Goal: Task Accomplishment & Management: Manage account settings

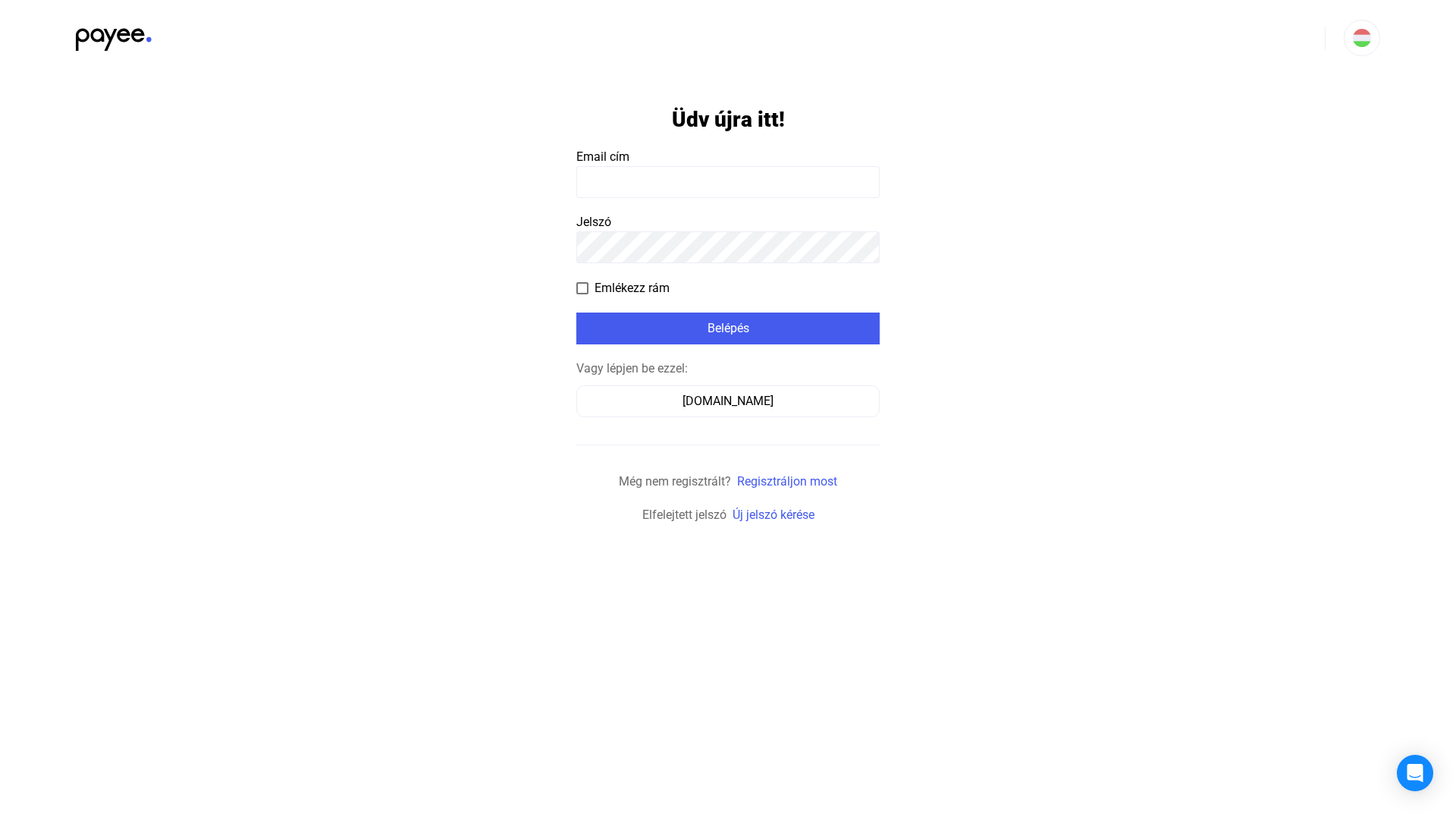
click at [645, 180] on input at bounding box center [728, 182] width 303 height 32
type input "**********"
click at [705, 333] on div "Belépés" at bounding box center [728, 329] width 294 height 18
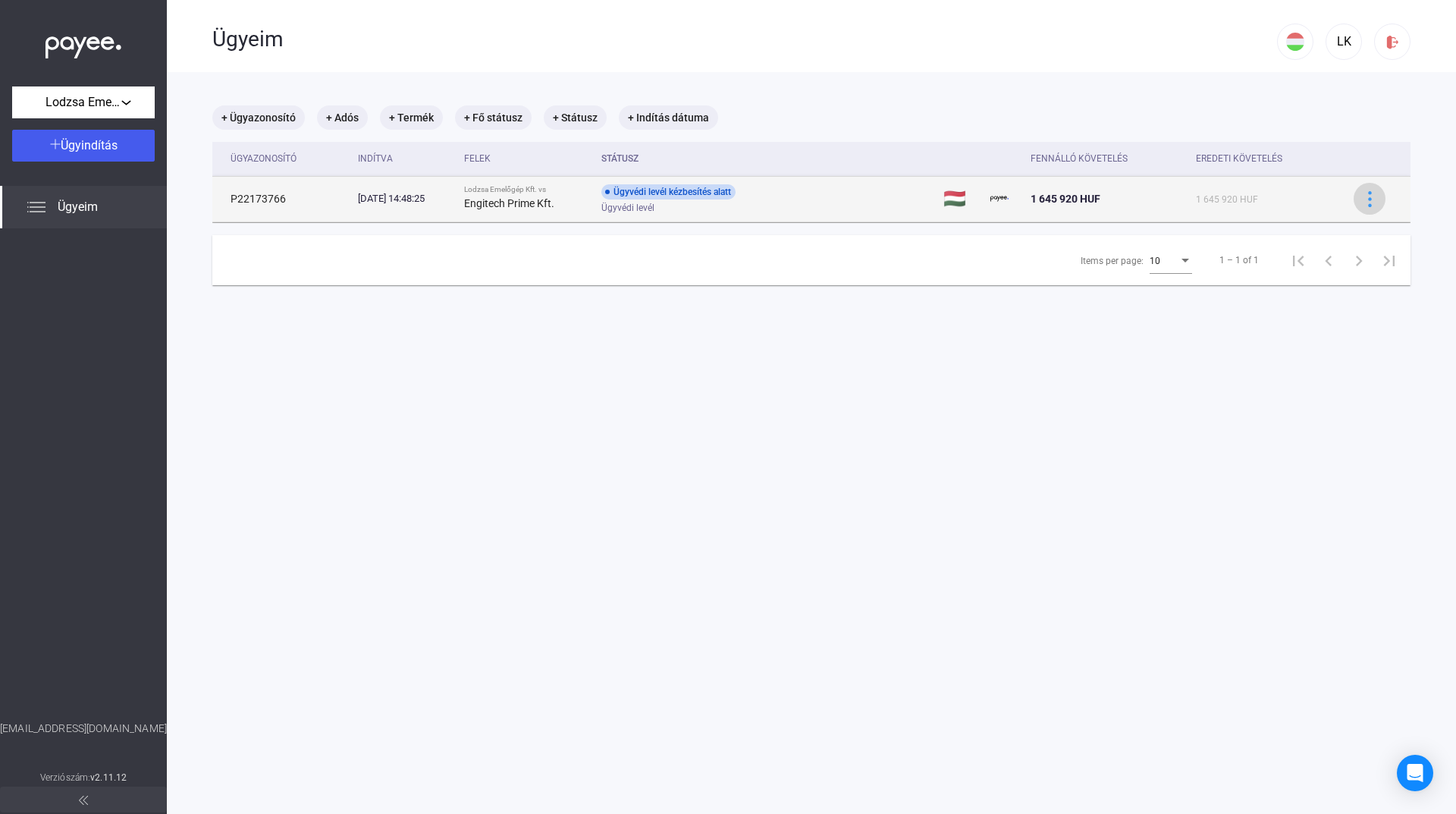
click at [1362, 201] on img at bounding box center [1369, 198] width 16 height 16
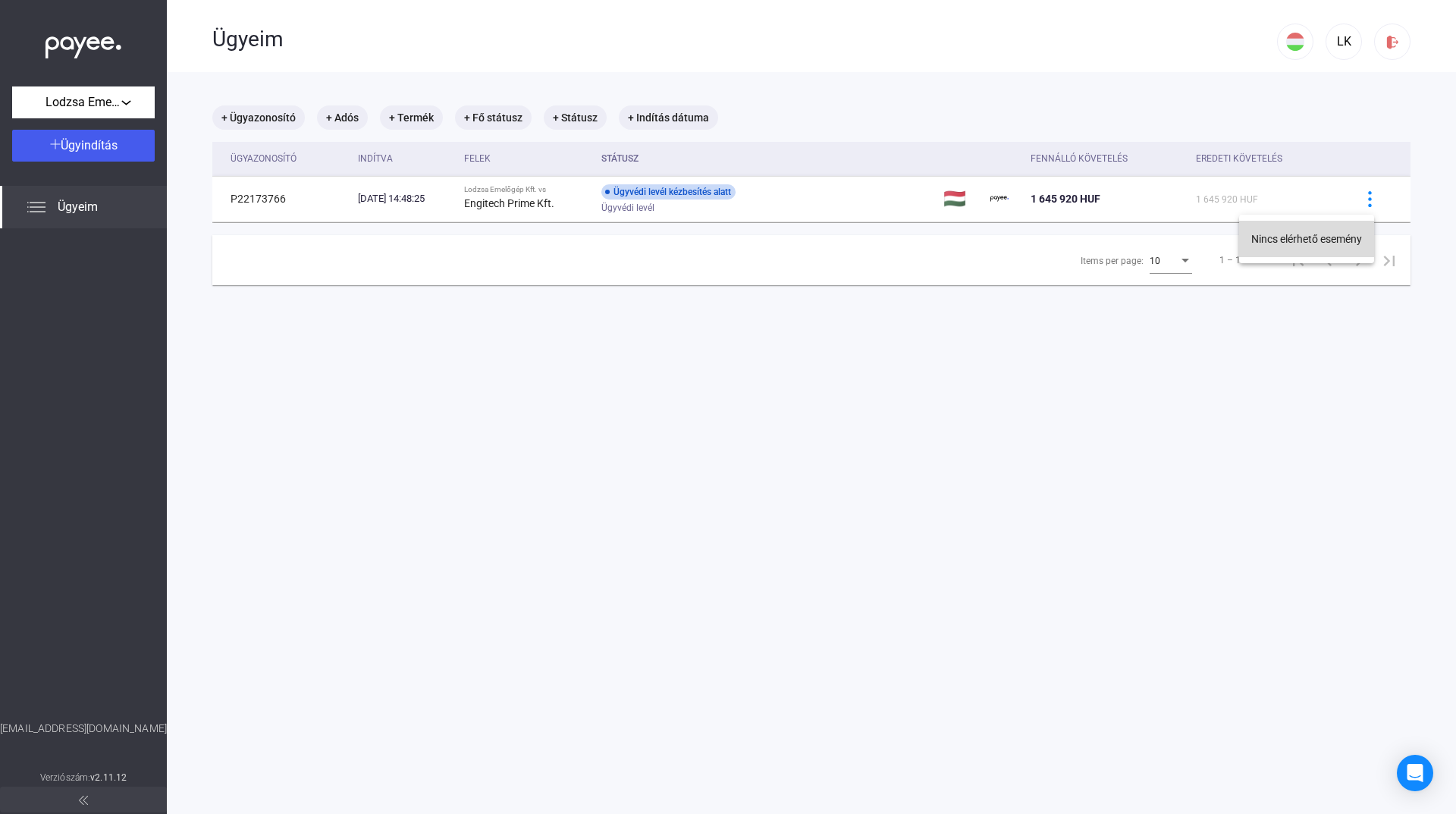
click at [1311, 241] on button "Nincs elérhető esemény" at bounding box center [1306, 239] width 135 height 37
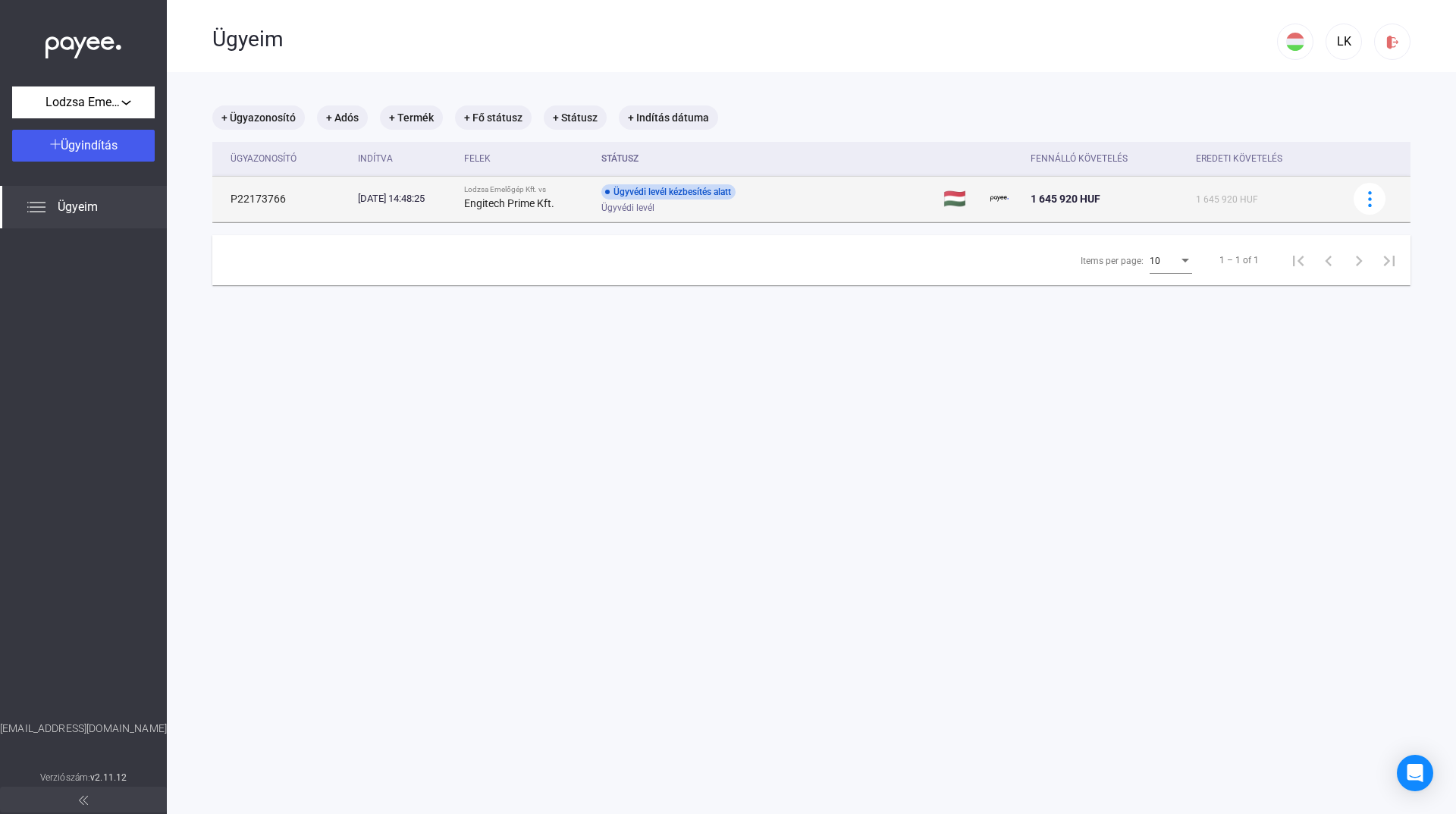
click at [254, 199] on td "P22173766" at bounding box center [282, 198] width 140 height 46
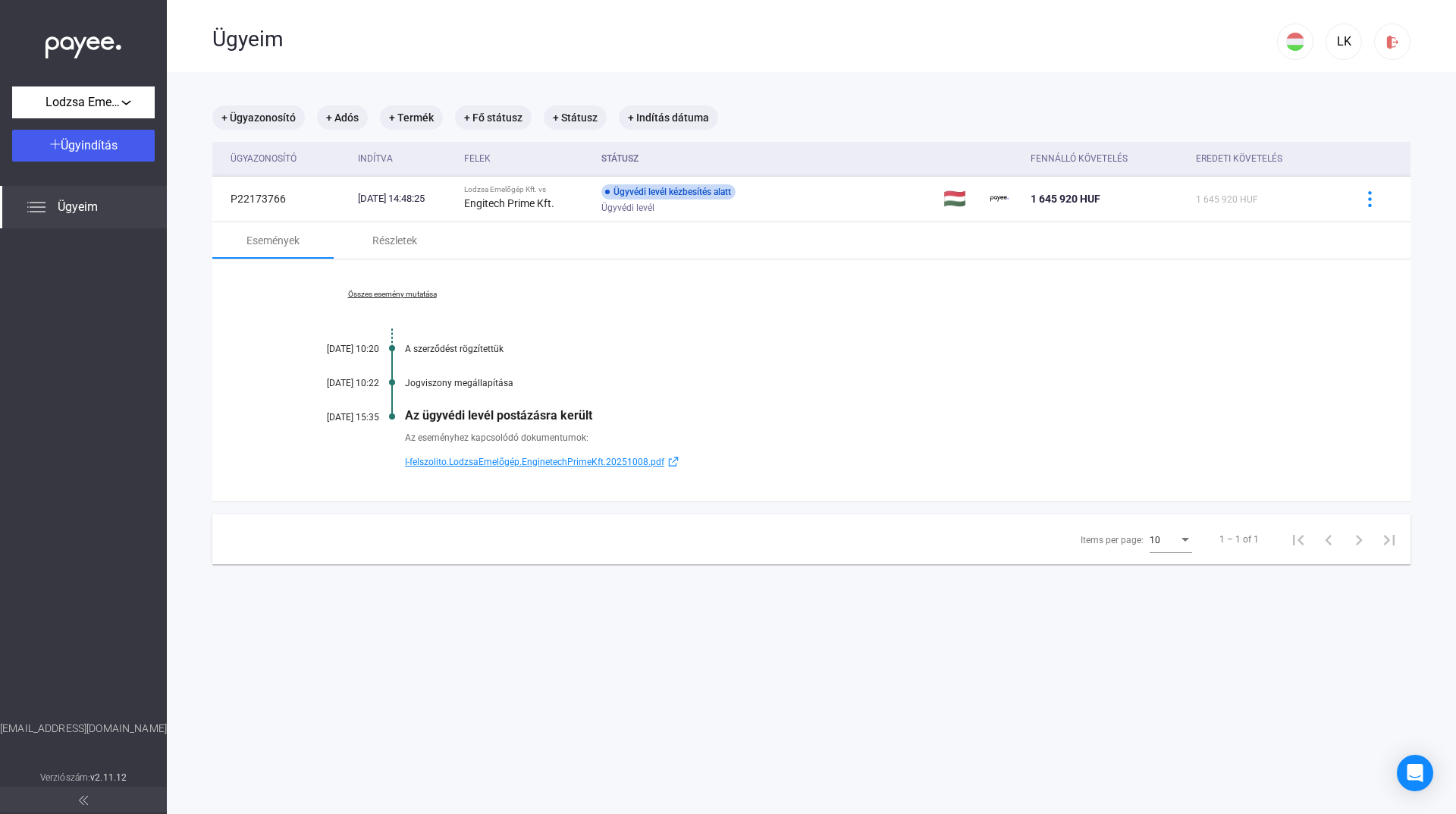
click at [542, 463] on span "I-felszolito.LodzsaEmelőgép.EnginetechPrimeKft.20251008.pdf" at bounding box center [535, 462] width 259 height 18
